Goal: Transaction & Acquisition: Purchase product/service

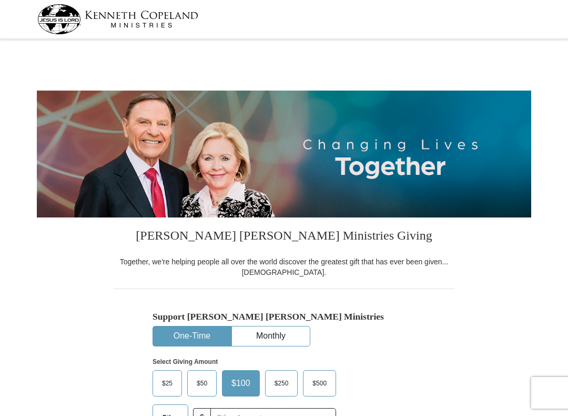
select select "SC"
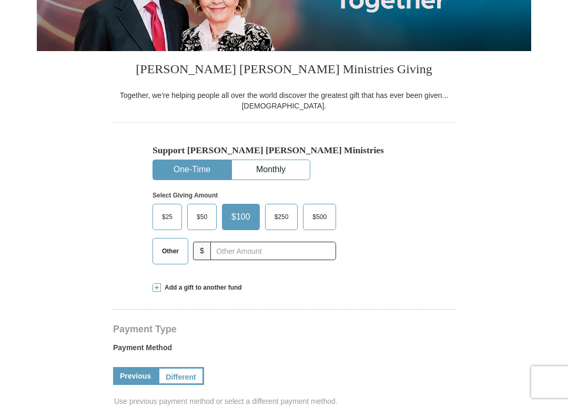
scroll to position [156, 0]
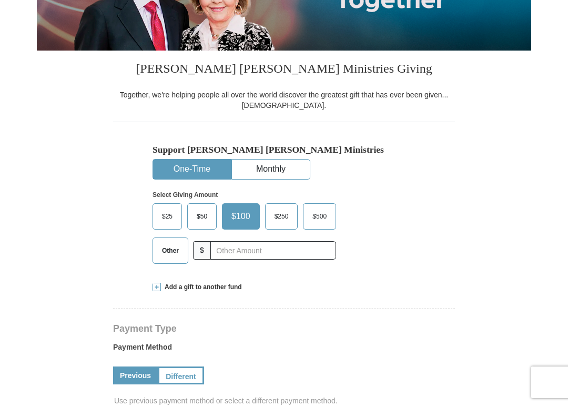
click at [164, 293] on span "Add a gift to another fund" at bounding box center [201, 297] width 81 height 9
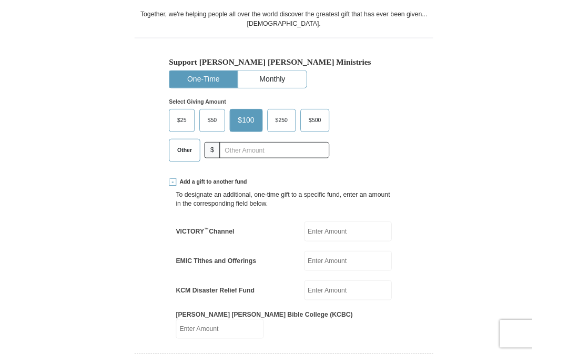
scroll to position [248, 0]
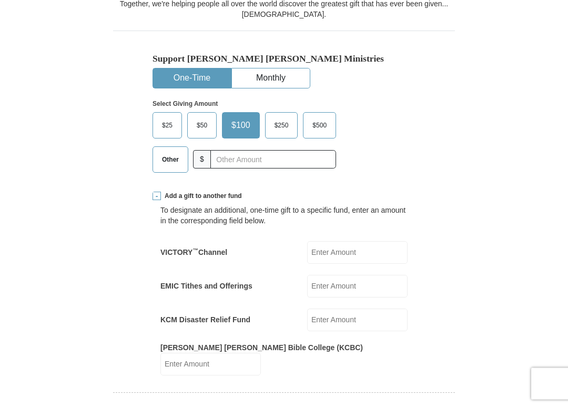
click at [356, 286] on input "EMIC Tithes and Offerings" at bounding box center [357, 295] width 100 height 23
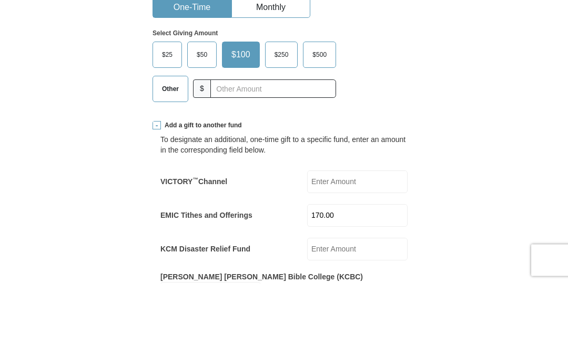
type input "170.00"
click at [172, 161] on span "Other" at bounding box center [170, 169] width 27 height 16
click at [0, 0] on input "Other" at bounding box center [0, 0] width 0 height 0
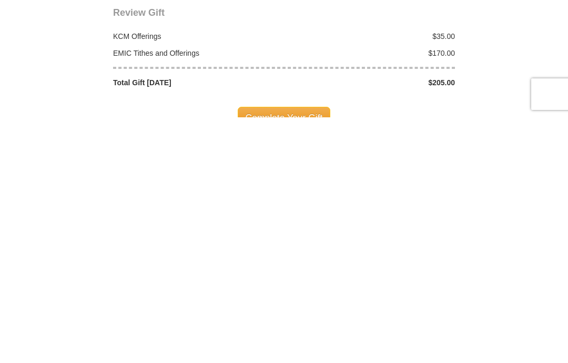
scroll to position [901, 0]
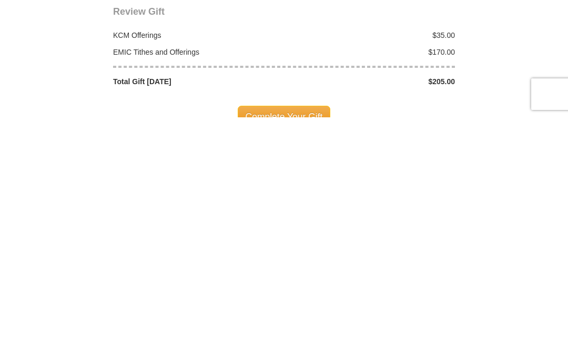
type input "35.00"
click at [288, 351] on span "Complete Your Gift" at bounding box center [284, 362] width 93 height 22
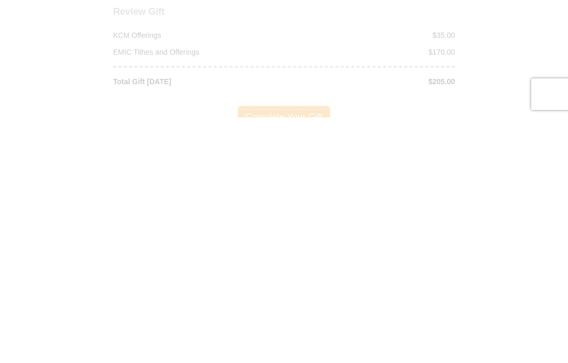
scroll to position [1147, 0]
